Goal: Transaction & Acquisition: Obtain resource

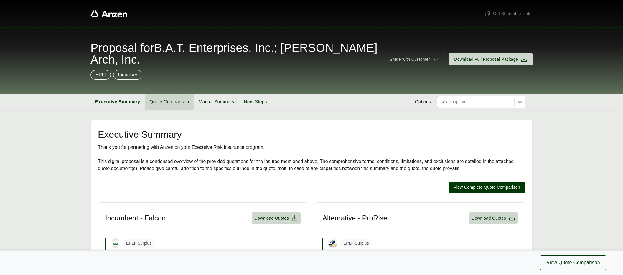
click at [172, 104] on button "Quote Comparison" at bounding box center [169, 102] width 49 height 17
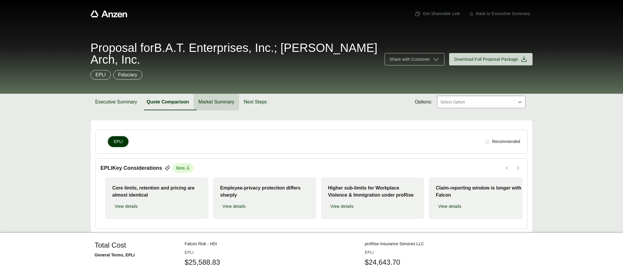
click at [225, 103] on button "Market Summary" at bounding box center [216, 102] width 45 height 17
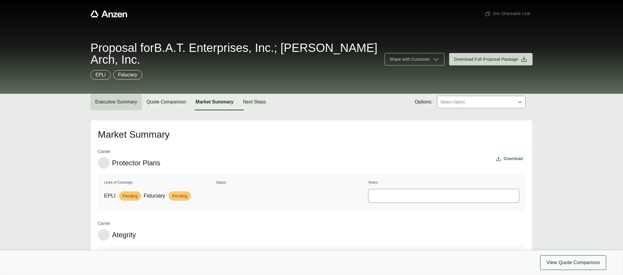
click at [110, 102] on button "Executive Summary" at bounding box center [115, 102] width 51 height 17
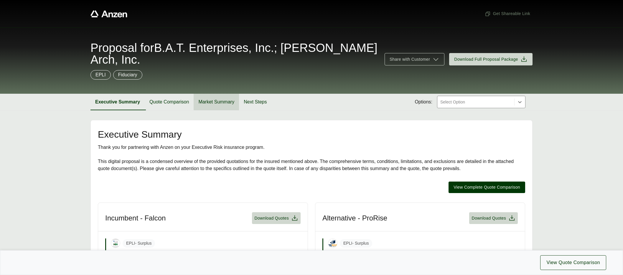
click at [212, 100] on button "Market Summary" at bounding box center [216, 102] width 45 height 17
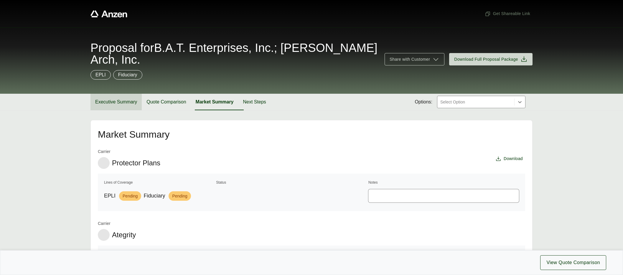
click at [113, 100] on button "Executive Summary" at bounding box center [115, 102] width 51 height 17
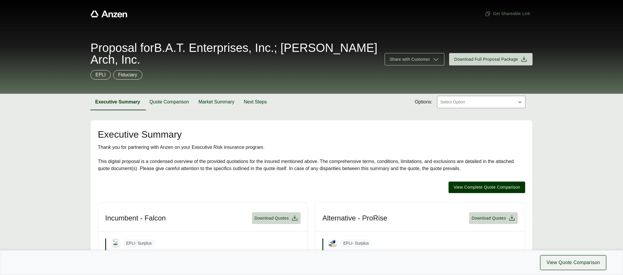
click at [577, 263] on span "View Quote Comparison" at bounding box center [573, 262] width 54 height 7
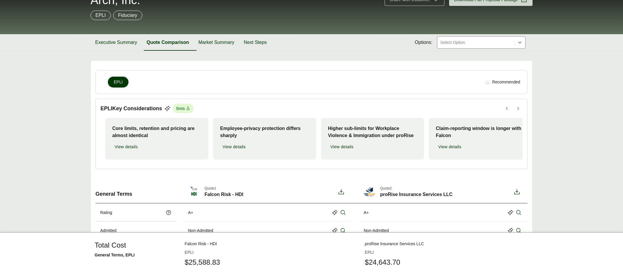
scroll to position [69, 0]
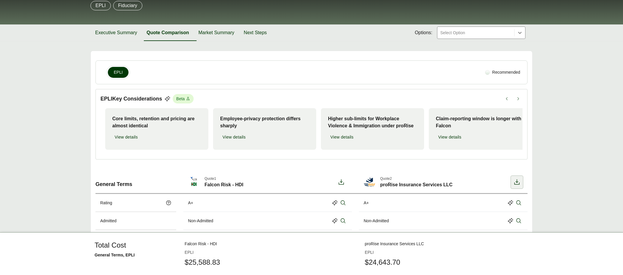
click at [516, 186] on icon at bounding box center [516, 182] width 7 height 7
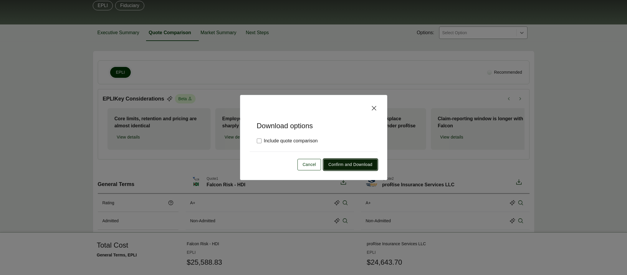
click at [353, 165] on span "Confirm and Download" at bounding box center [351, 164] width 44 height 6
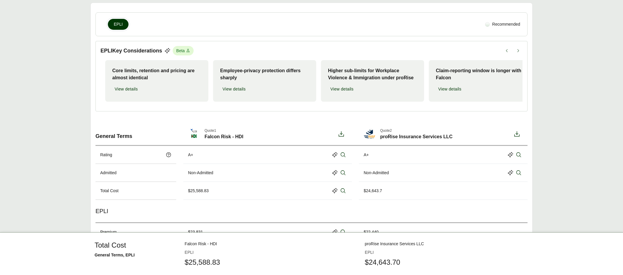
scroll to position [135, 0]
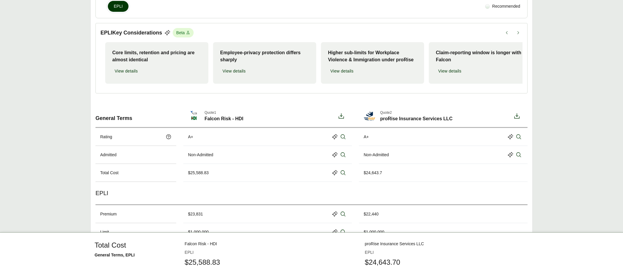
click at [199, 176] on div "$25,588.83" at bounding box center [198, 173] width 21 height 6
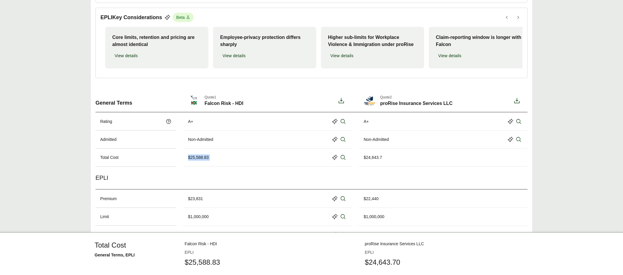
scroll to position [161, 0]
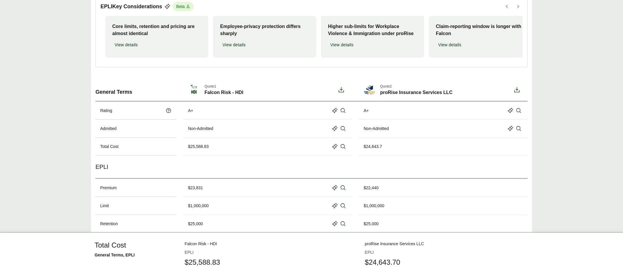
click at [200, 191] on div "$23,831" at bounding box center [195, 188] width 15 height 6
copy div "$23,831"
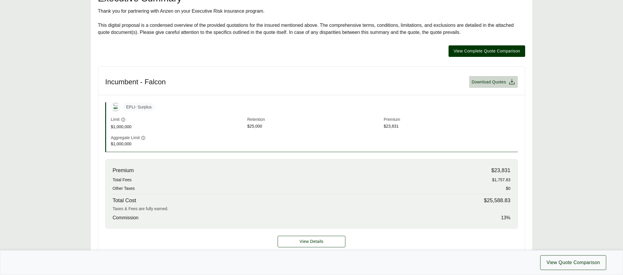
scroll to position [173, 0]
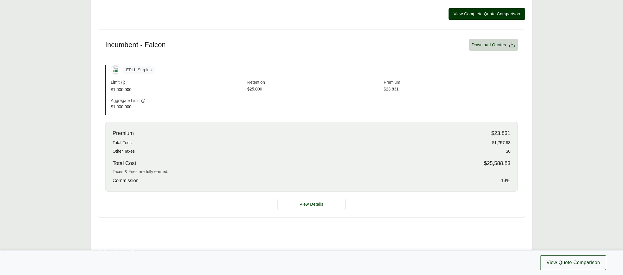
click at [500, 133] on span "$23,831" at bounding box center [500, 133] width 19 height 8
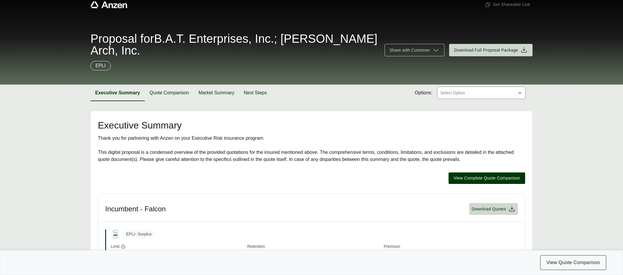
scroll to position [0, 0]
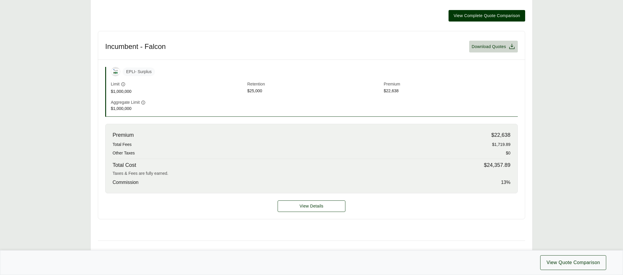
scroll to position [297, 0]
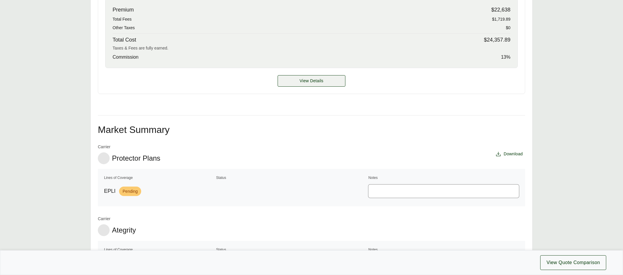
click at [319, 81] on span "View Details" at bounding box center [312, 81] width 24 height 6
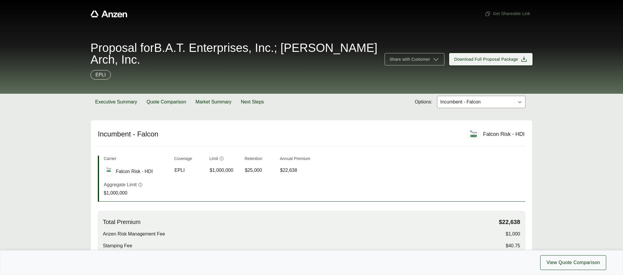
click at [480, 59] on span "Download Full Proposal Package" at bounding box center [486, 59] width 64 height 6
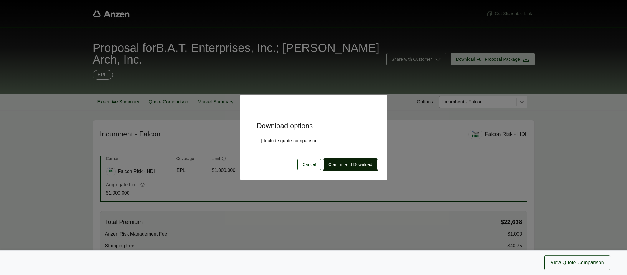
click at [359, 165] on span "Confirm and Download" at bounding box center [351, 164] width 44 height 6
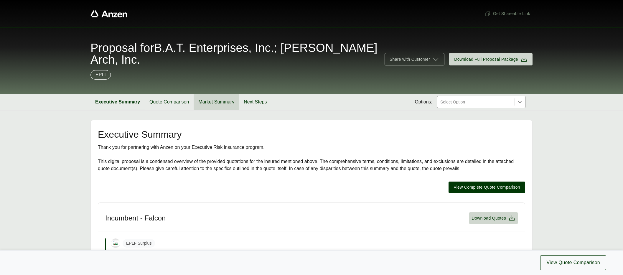
click at [217, 103] on button "Market Summary" at bounding box center [216, 102] width 45 height 17
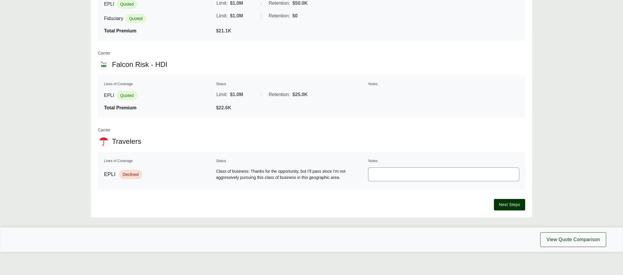
scroll to position [723, 0]
